Goal: Information Seeking & Learning: Learn about a topic

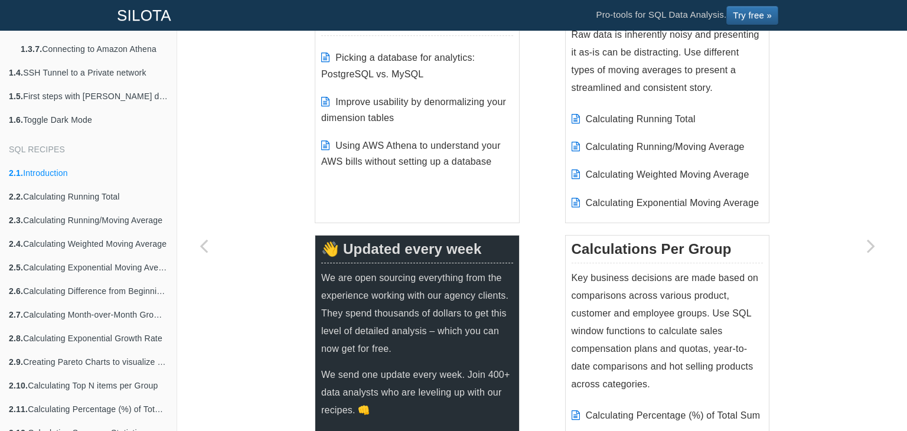
scroll to position [421, 0]
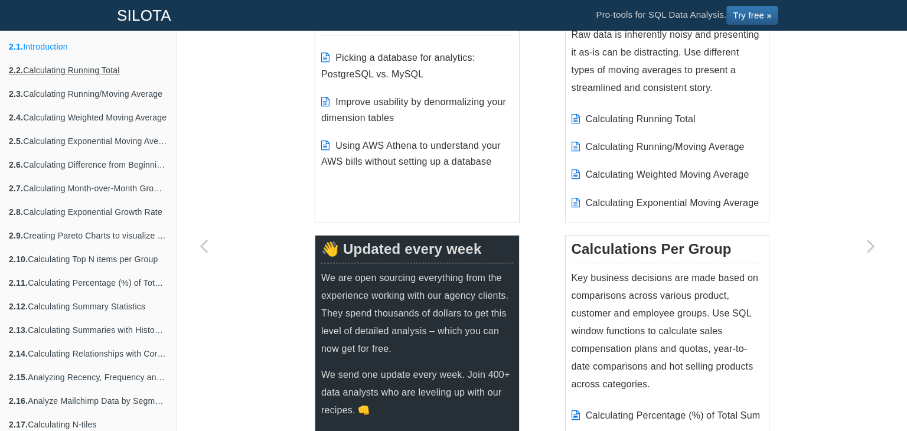
click at [68, 76] on link "2.2. Calculating Running Total" at bounding box center [88, 70] width 177 height 24
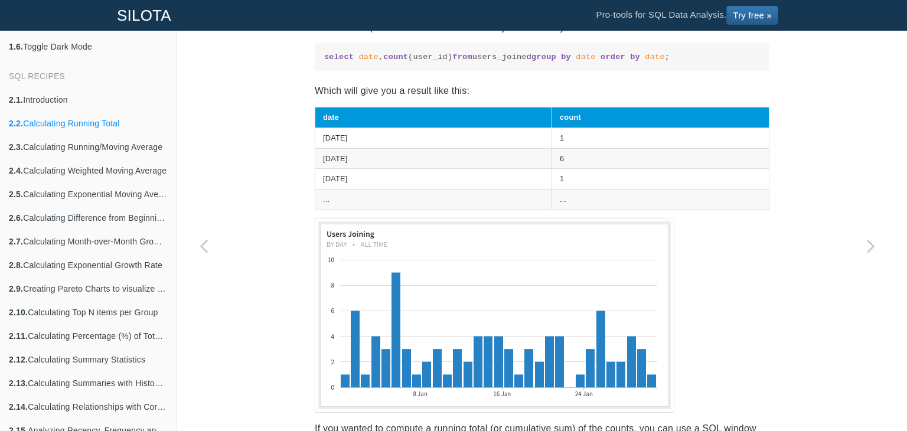
scroll to position [475, 0]
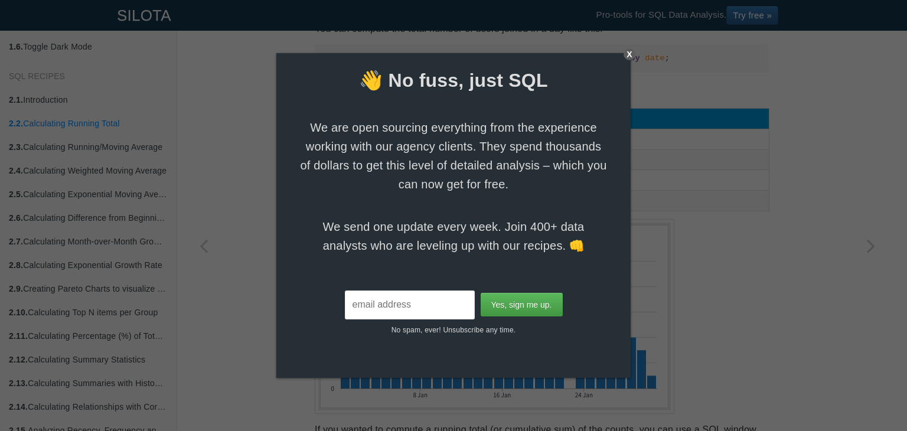
click at [628, 53] on div "X" at bounding box center [629, 54] width 12 height 12
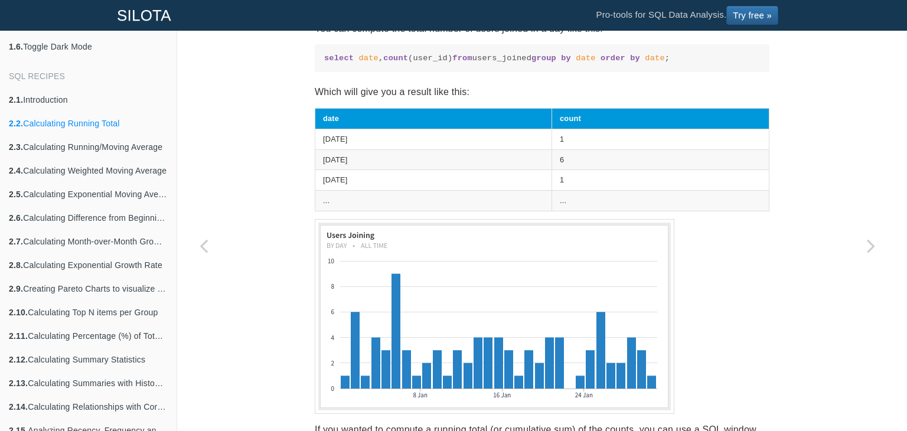
scroll to position [288, 0]
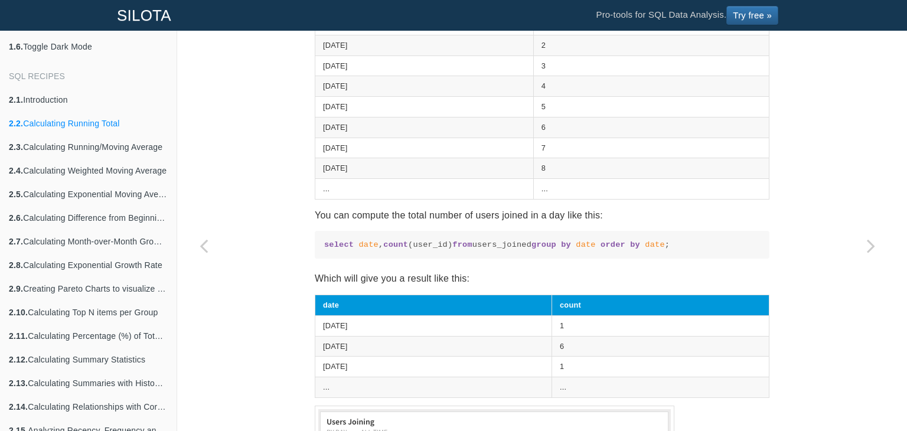
click at [441, 259] on pre "select date , count (user_id) from users_joined group by date order by date ;" at bounding box center [542, 245] width 455 height 28
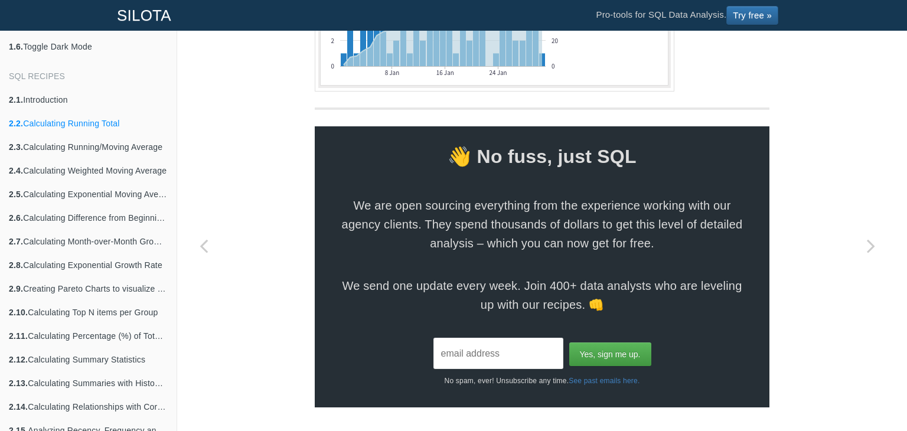
scroll to position [1255, 0]
click at [116, 147] on link "2.3. Calculating Running/Moving Average" at bounding box center [88, 147] width 177 height 24
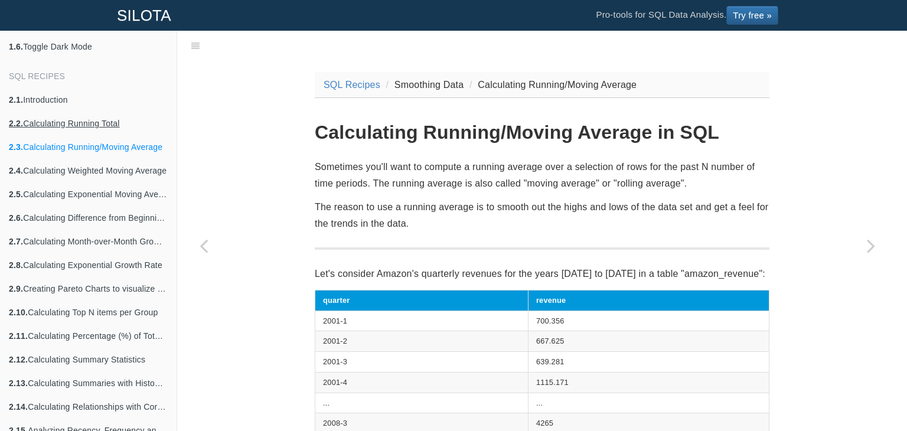
click at [86, 129] on link "2.2. Calculating Running Total" at bounding box center [88, 124] width 177 height 24
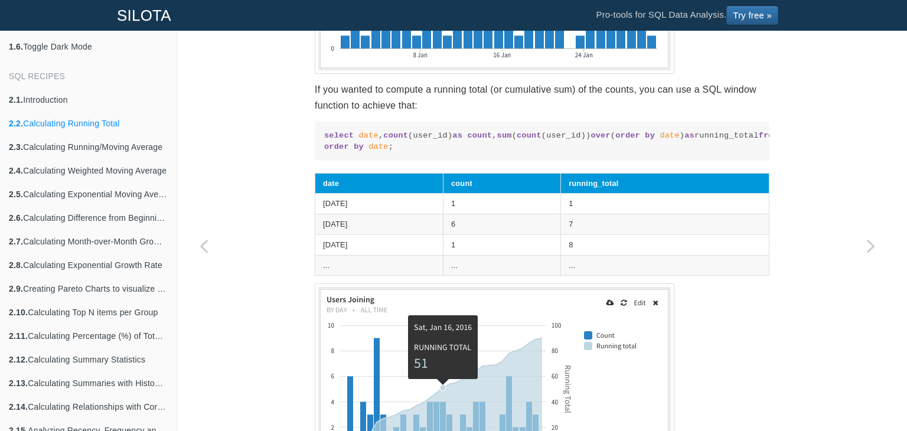
scroll to position [816, 0]
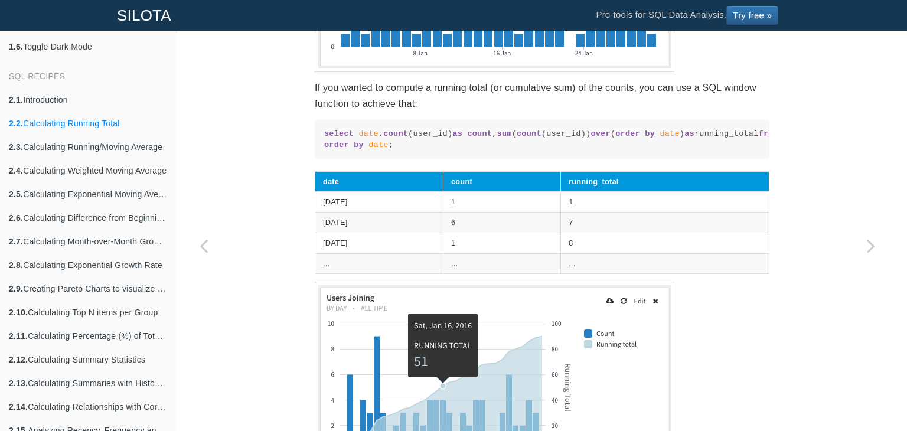
click at [69, 142] on link "2.3. Calculating Running/Moving Average" at bounding box center [88, 147] width 177 height 24
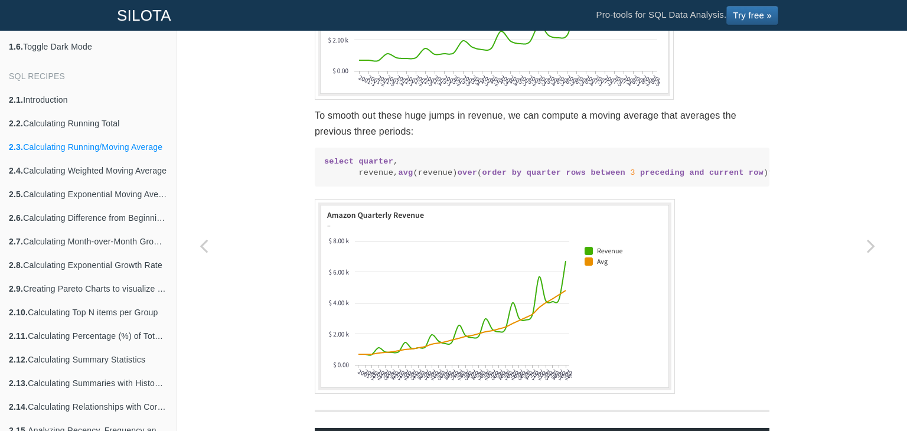
scroll to position [597, 0]
click at [375, 178] on code "select quarter , revenue, avg (revenue) over ( order by quarter rows between 3 …" at bounding box center [542, 166] width 436 height 23
click at [420, 178] on code "select quarter , revenue, avg (revenue) over ( order by quarter rows between 3 …" at bounding box center [542, 166] width 436 height 23
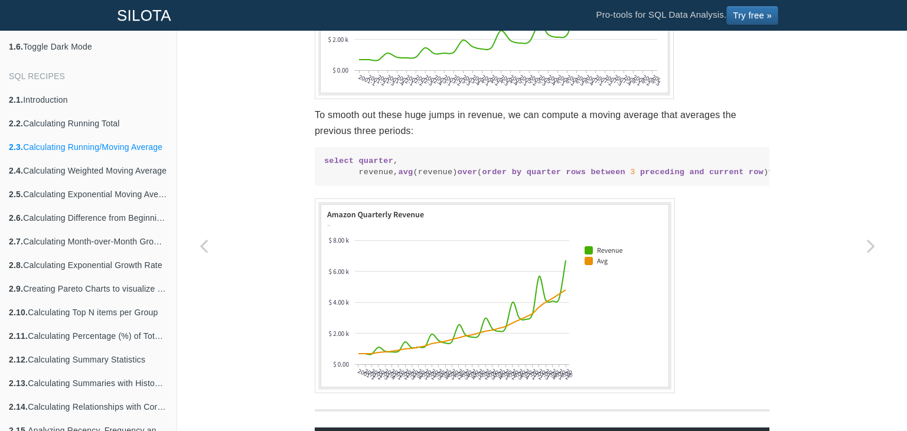
click at [512, 177] on span "by" at bounding box center [517, 172] width 10 height 9
click at [489, 178] on code "select quarter , revenue, avg (revenue) over ( order by quarter rows between 3 …" at bounding box center [542, 166] width 436 height 23
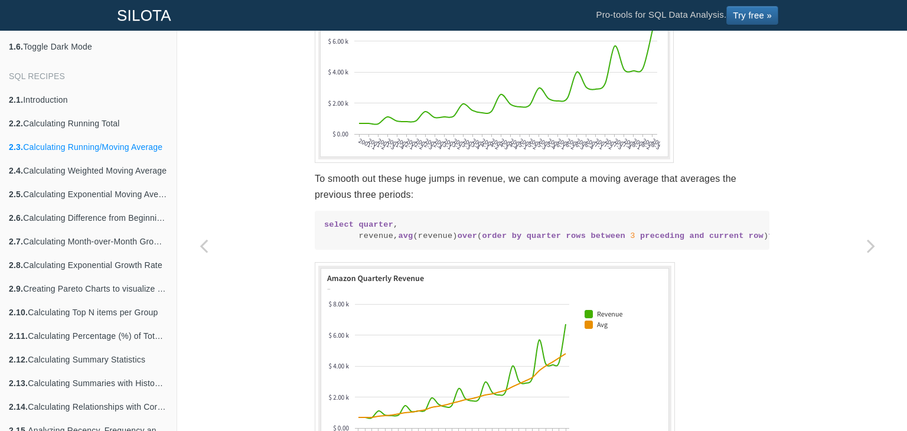
scroll to position [533, 0]
click at [355, 243] on code "select quarter , revenue, avg (revenue) over ( order by quarter rows between 3 …" at bounding box center [542, 231] width 436 height 23
click at [446, 243] on code "select quarter , revenue, avg (revenue) over ( order by quarter rows between 3 …" at bounding box center [542, 231] width 436 height 23
click at [113, 172] on link "2.4. Calculating Weighted Moving Average" at bounding box center [88, 171] width 177 height 24
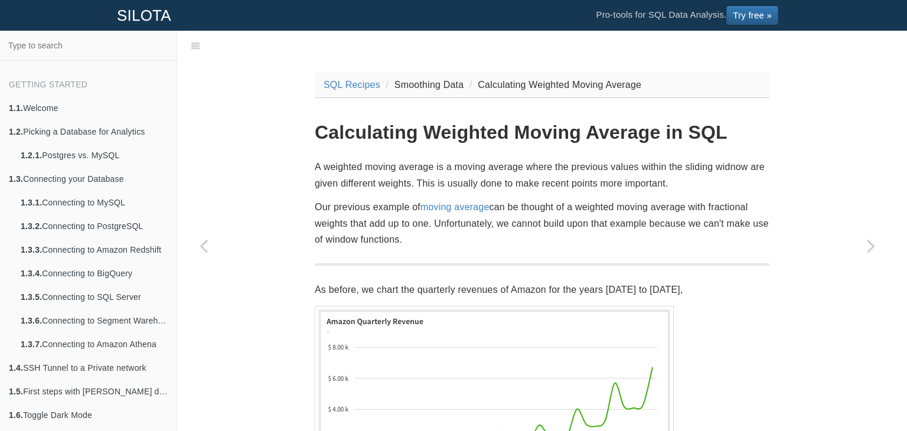
scroll to position [368, 0]
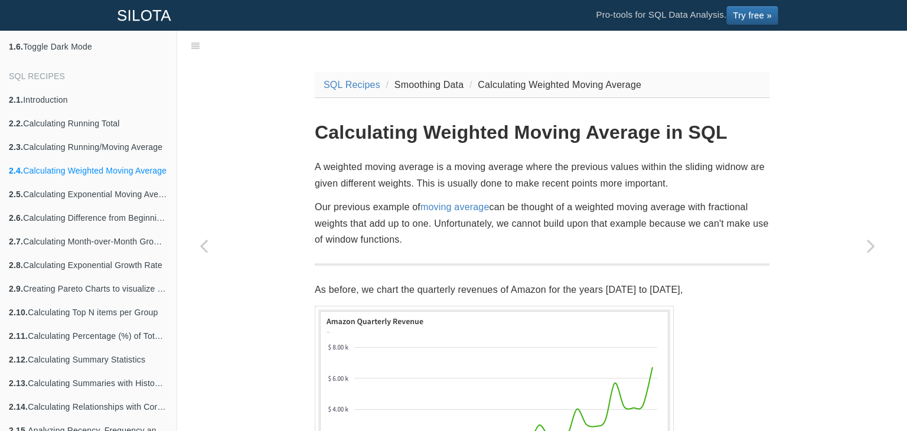
click at [427, 131] on h1 "Calculating Weighted Moving Average in SQL" at bounding box center [542, 132] width 455 height 21
click at [558, 128] on h1 "Calculating Weighted Moving Average in SQL" at bounding box center [542, 132] width 455 height 21
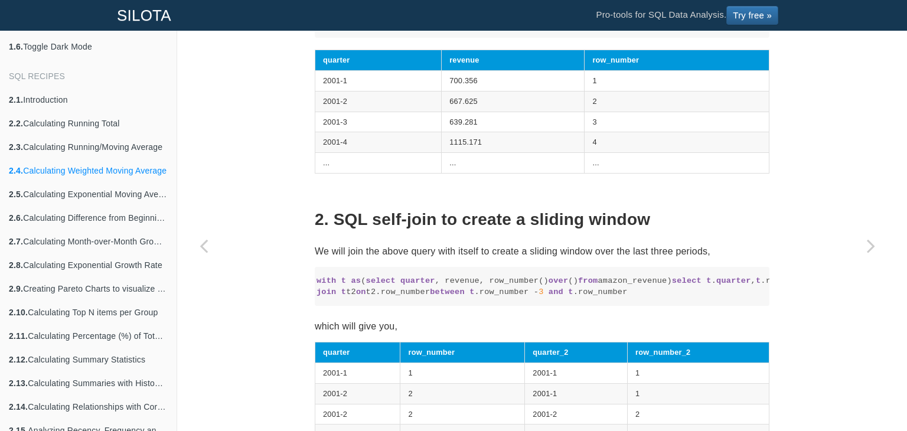
scroll to position [849, 0]
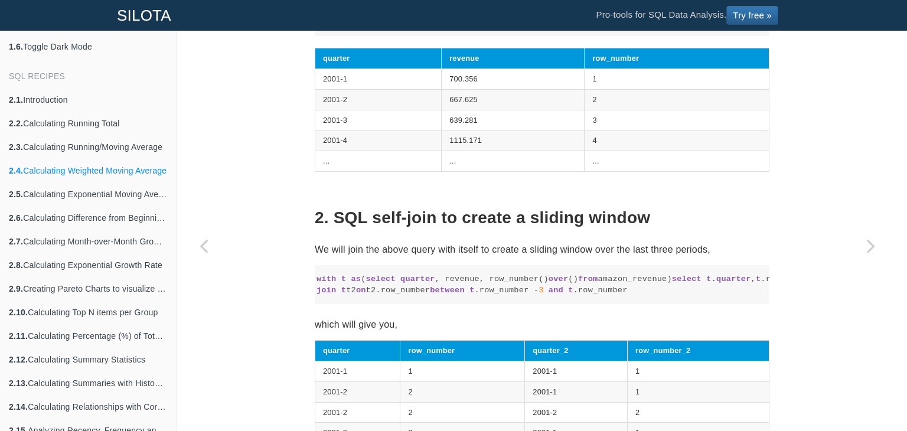
click at [716, 283] on span "quarter" at bounding box center [733, 278] width 35 height 9
click at [417, 296] on code "with t as ( select quarter , revenue, row_number() over () from amazon_revenue)…" at bounding box center [534, 284] width 436 height 23
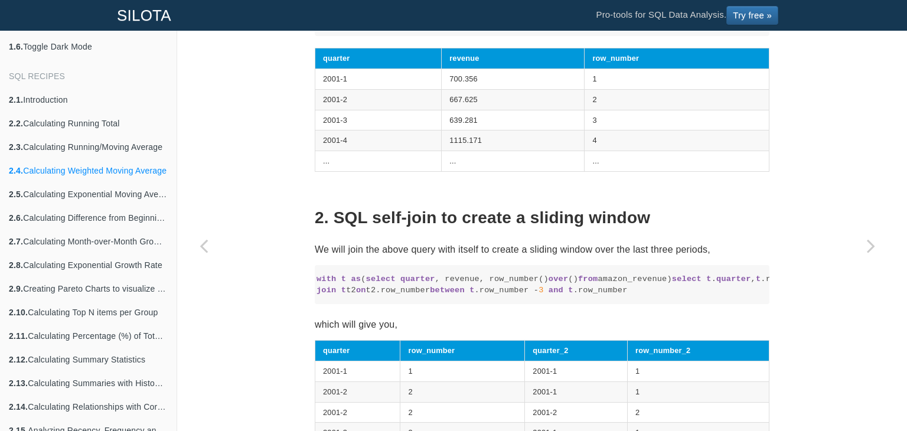
click at [417, 296] on code "with t as ( select quarter , revenue, row_number() over () from amazon_revenue)…" at bounding box center [534, 284] width 436 height 23
click at [473, 296] on code "with t as ( select quarter , revenue, row_number() over () from amazon_revenue)…" at bounding box center [534, 284] width 436 height 23
click at [527, 296] on code "with t as ( select quarter , revenue, row_number() over () from amazon_revenue)…" at bounding box center [534, 284] width 436 height 23
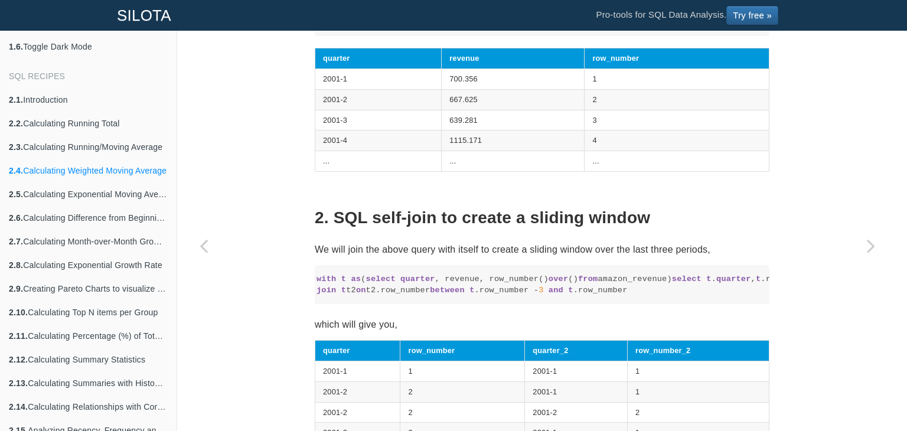
click at [584, 296] on code "with t as ( select quarter , revenue, row_number() over () from amazon_revenue)…" at bounding box center [534, 284] width 436 height 23
click at [612, 296] on code "with t as ( select quarter , revenue, row_number() over () from amazon_revenue)…" at bounding box center [534, 284] width 436 height 23
click at [680, 296] on code "with t as ( select quarter , revenue, row_number() over () from amazon_revenue)…" at bounding box center [534, 284] width 436 height 23
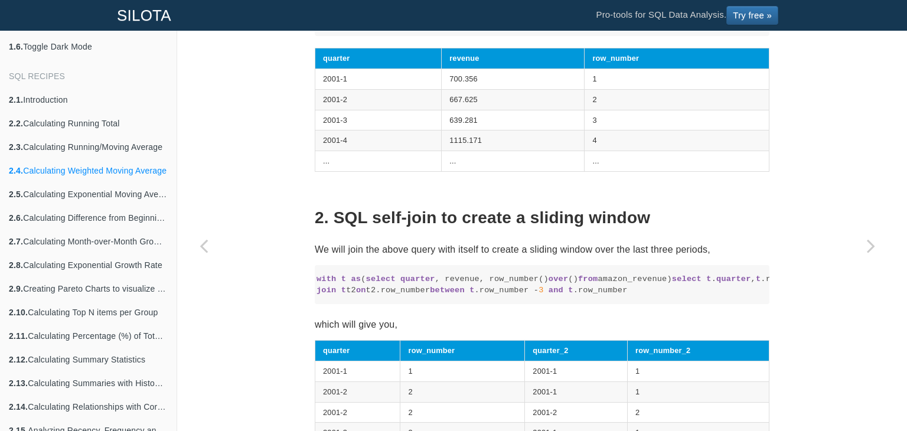
click at [680, 296] on code "with t as ( select quarter , revenue, row_number() over () from amazon_revenue)…" at bounding box center [534, 284] width 436 height 23
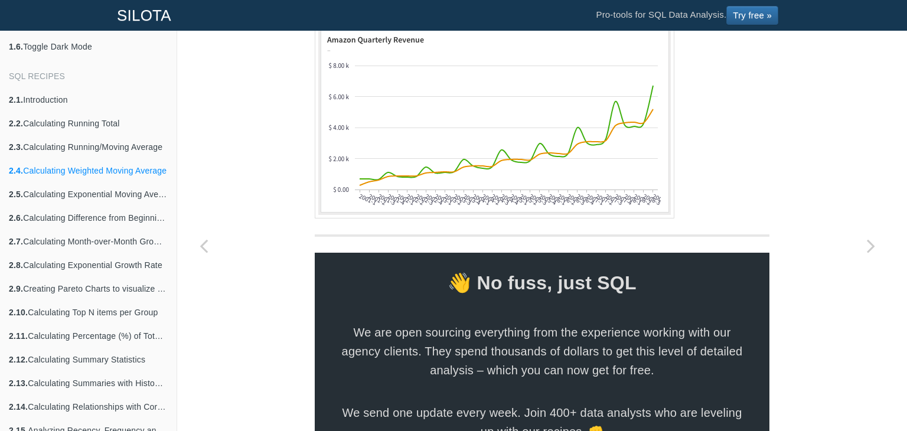
scroll to position [1584, 0]
click at [506, 219] on img at bounding box center [494, 121] width 359 height 195
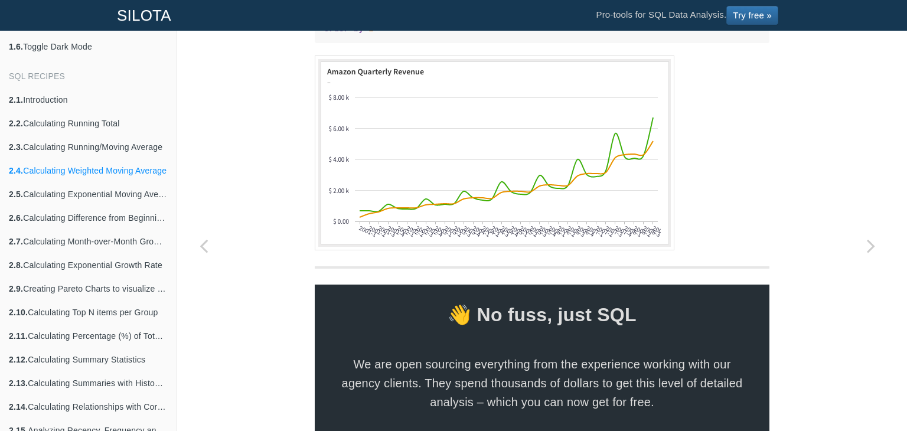
click at [447, 35] on code "with t as ( select quarter , revenue, row_number() over () from amazon_revenue)…" at bounding box center [542, 12] width 436 height 46
click at [499, 35] on code "with t as ( select quarter , revenue, row_number() over () from amazon_revenue)…" at bounding box center [542, 12] width 436 height 46
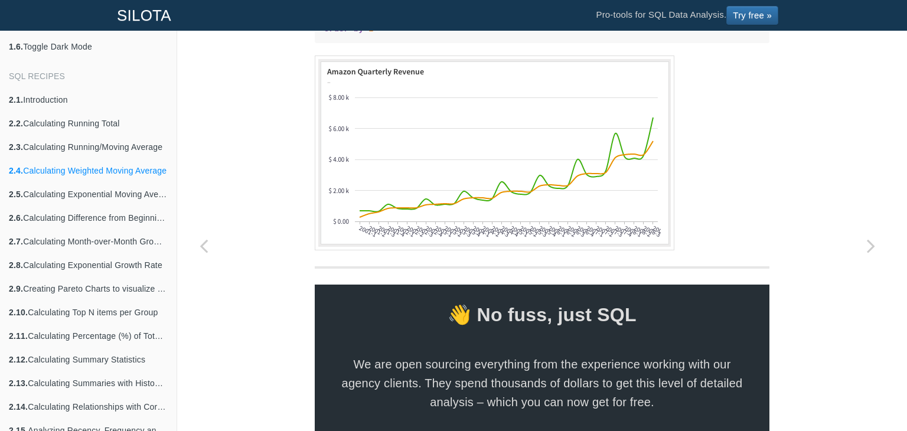
click at [499, 35] on code "with t as ( select quarter , revenue, row_number() over () from amazon_revenue)…" at bounding box center [542, 12] width 436 height 46
click at [391, 35] on code "with t as ( select quarter , revenue, row_number() over () from amazon_revenue)…" at bounding box center [542, 12] width 436 height 46
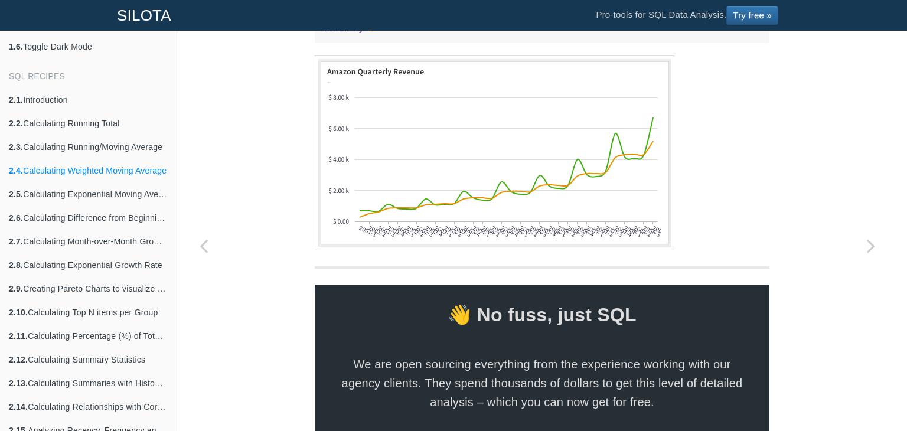
click at [391, 35] on code "with t as ( select quarter , revenue, row_number() over () from amazon_revenue)…" at bounding box center [542, 12] width 436 height 46
drag, startPoint x: 391, startPoint y: 185, endPoint x: 391, endPoint y: 199, distance: 14.2
click at [391, 35] on code "with t as ( select quarter , revenue, row_number() over () from amazon_revenue)…" at bounding box center [542, 12] width 436 height 46
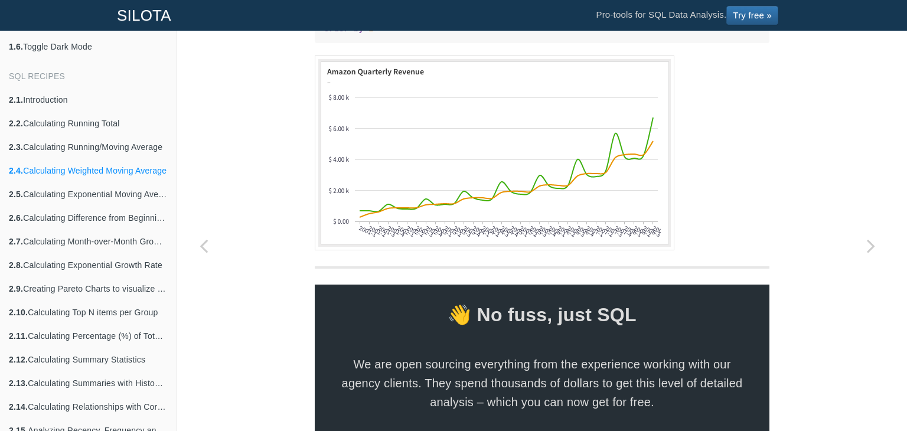
click at [404, 35] on code "with t as ( select quarter , revenue, row_number() over () from amazon_revenue)…" at bounding box center [542, 12] width 436 height 46
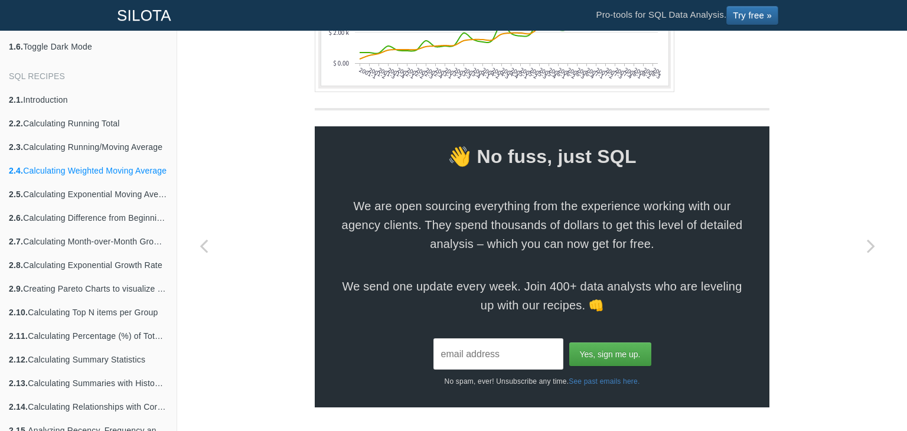
scroll to position [1655, 0]
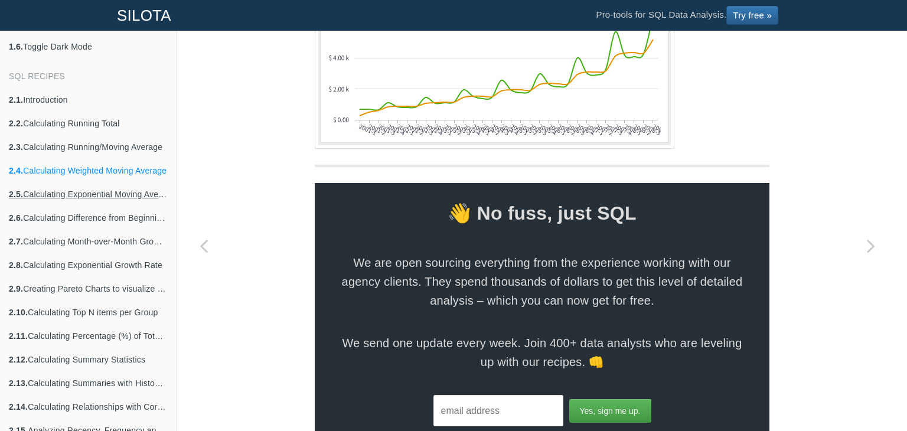
click at [73, 185] on link "2.5. Calculating Exponential Moving Average with Recursive CTEs" at bounding box center [88, 194] width 177 height 24
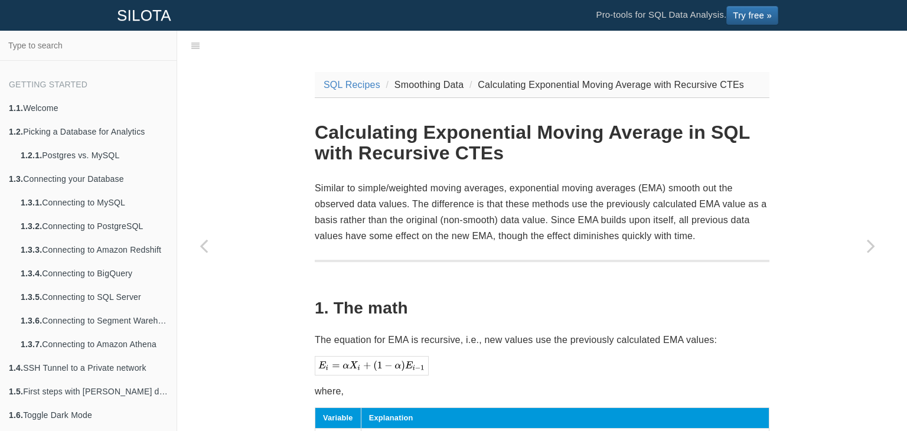
scroll to position [368, 0]
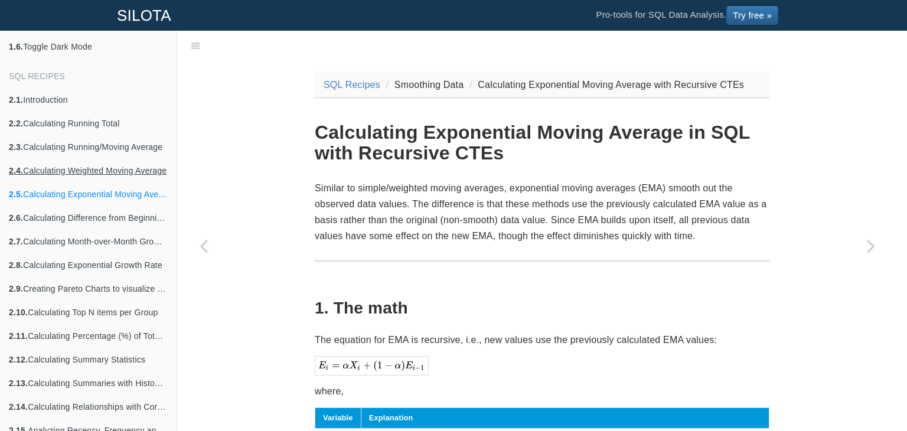
click at [109, 173] on link "2.4. Calculating Weighted Moving Average" at bounding box center [88, 171] width 177 height 24
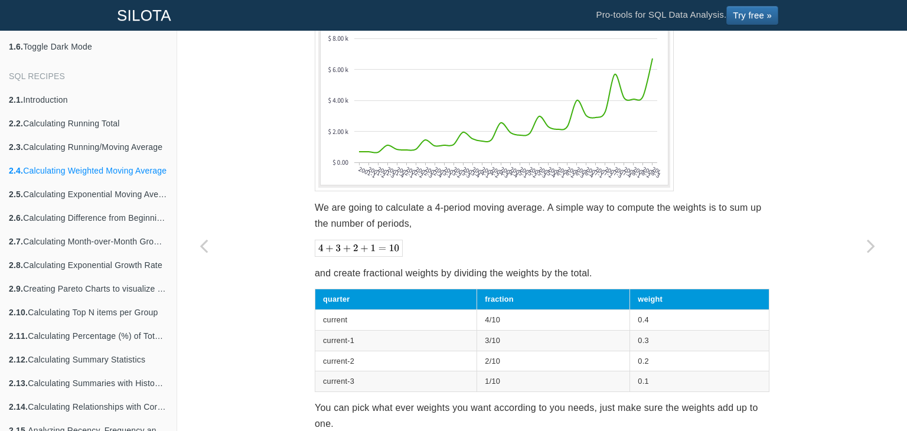
scroll to position [434, 0]
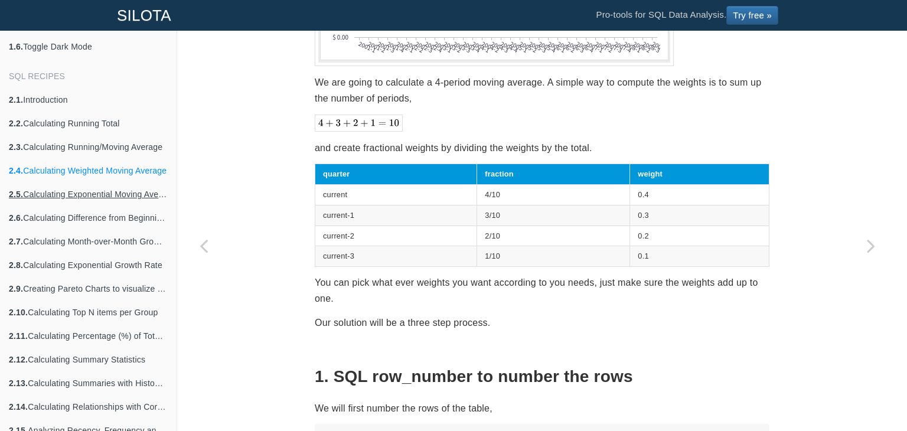
click at [74, 192] on link "2.5. Calculating Exponential Moving Average with Recursive CTEs" at bounding box center [88, 194] width 177 height 24
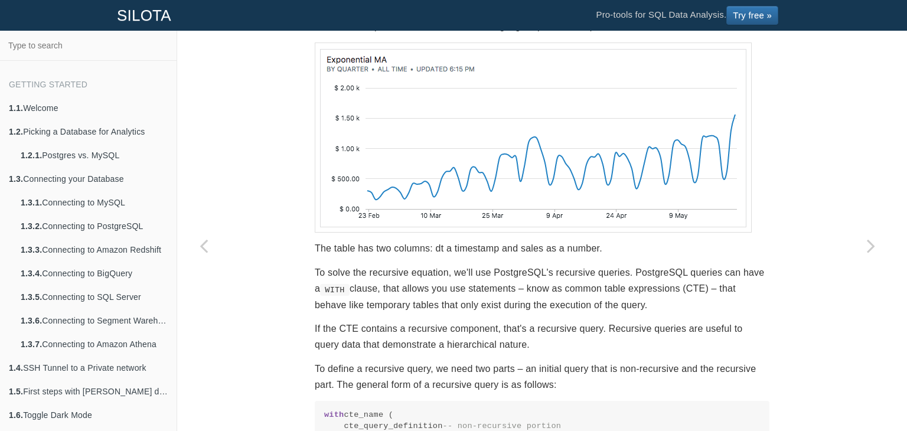
scroll to position [741, 0]
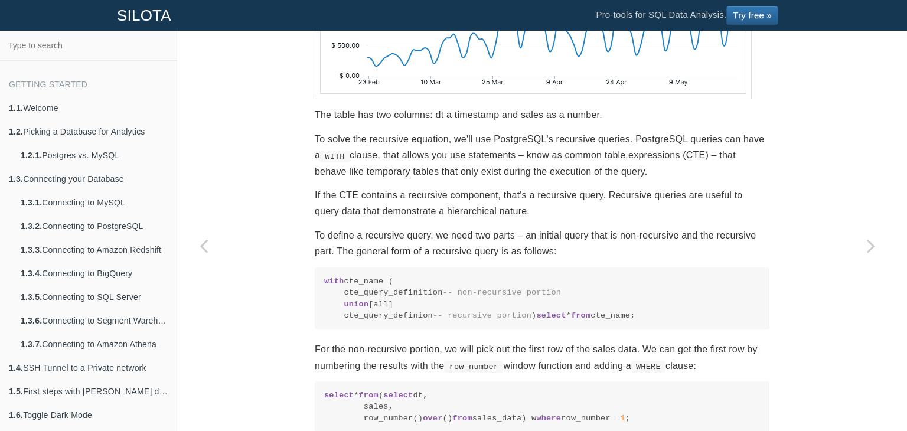
click at [340, 114] on p "The table has two columns: dt a timestamp and sales as a number." at bounding box center [542, 115] width 455 height 16
click at [389, 113] on p "The table has two columns: dt a timestamp and sales as a number." at bounding box center [542, 115] width 455 height 16
click at [494, 131] on p "To solve the recursive equation, we'll use PostgreSQL's recursive queries. Post…" at bounding box center [542, 155] width 455 height 48
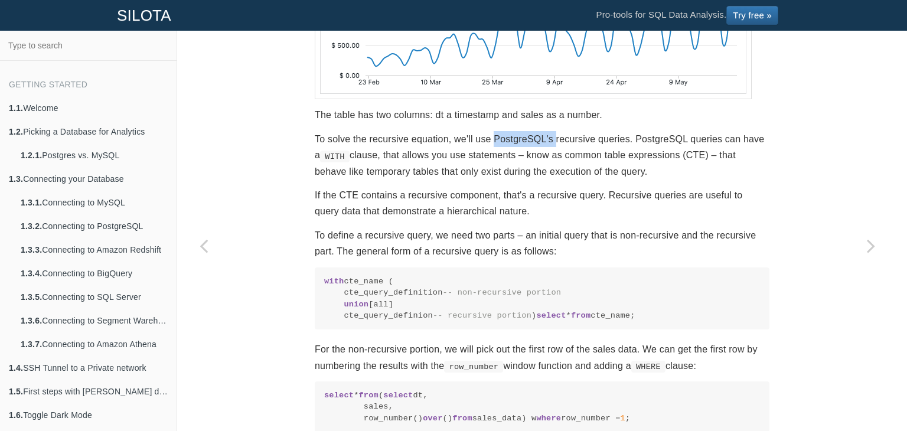
click at [494, 131] on p "To solve the recursive equation, we'll use PostgreSQL's recursive queries. Post…" at bounding box center [542, 155] width 455 height 48
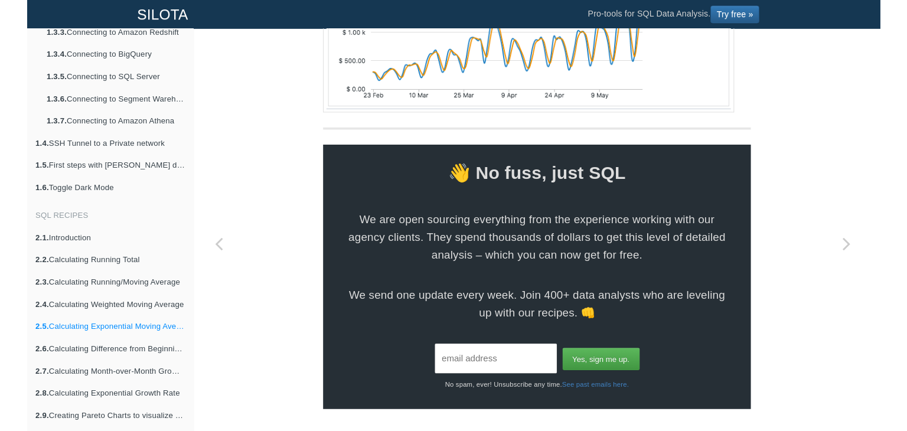
scroll to position [1842, 0]
